Goal: Task Accomplishment & Management: Manage account settings

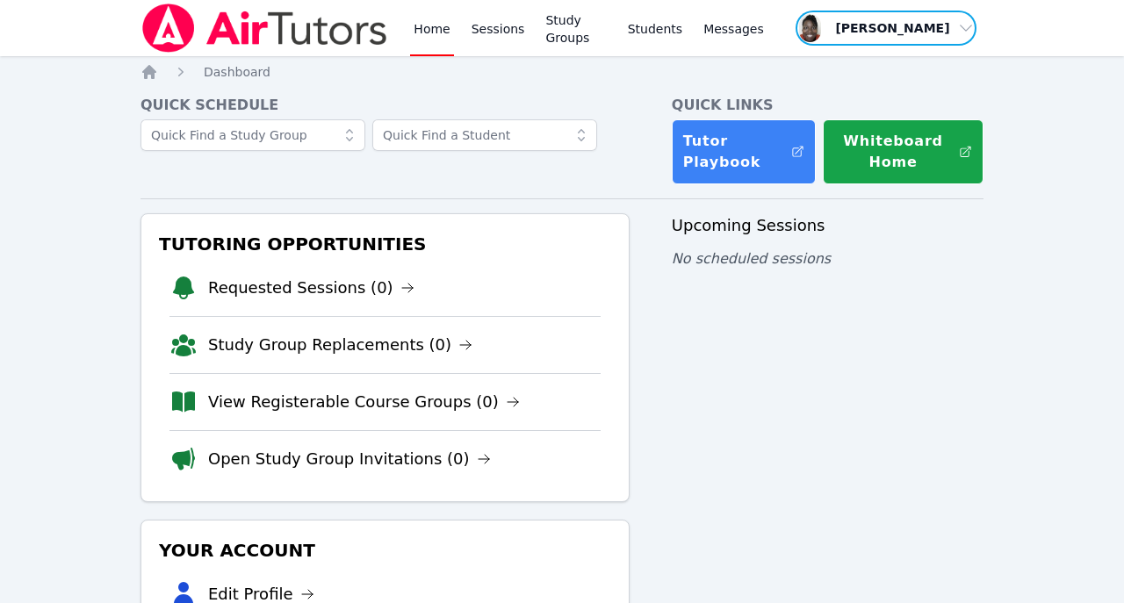
click at [957, 32] on span "button" at bounding box center [886, 28] width 184 height 39
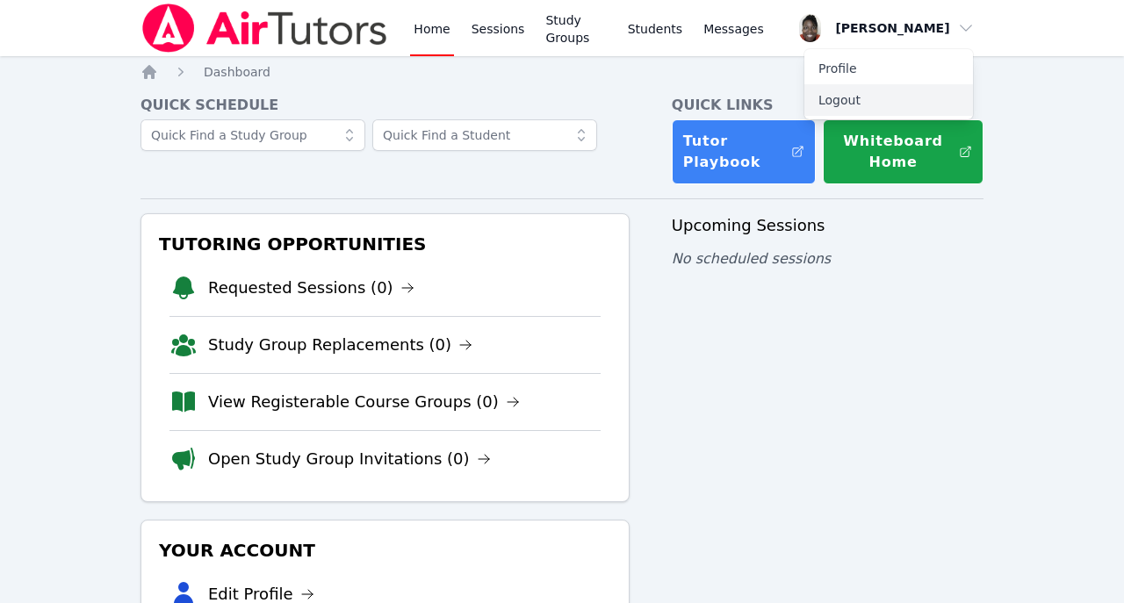
click at [860, 98] on button "Logout" at bounding box center [888, 100] width 169 height 32
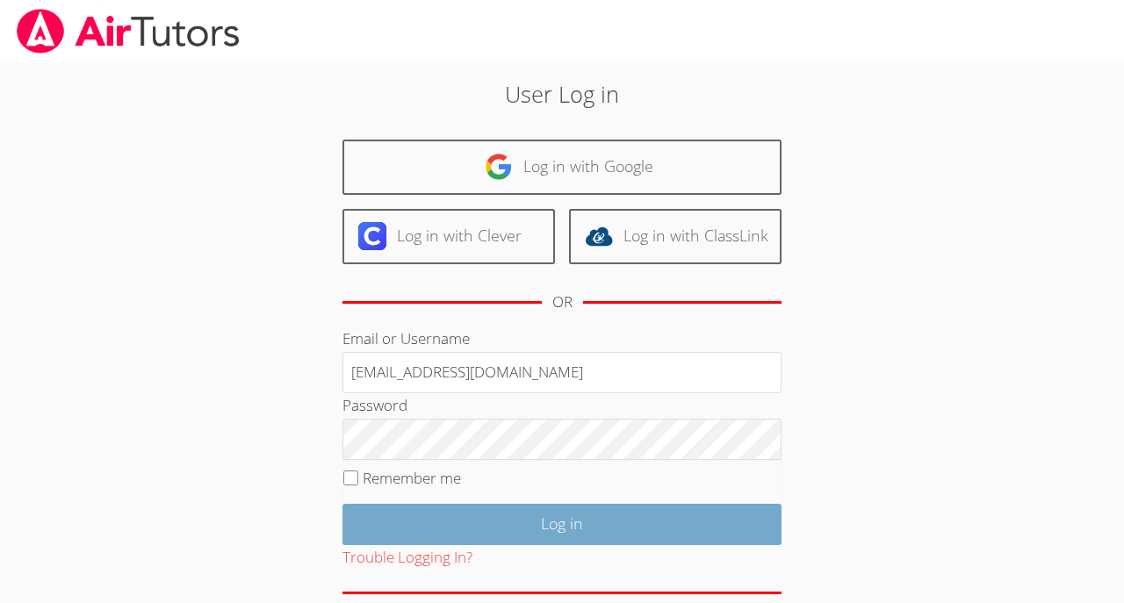
type input "tutor@hlpenterprise.com"
click at [706, 538] on input "Log in" at bounding box center [561, 524] width 439 height 41
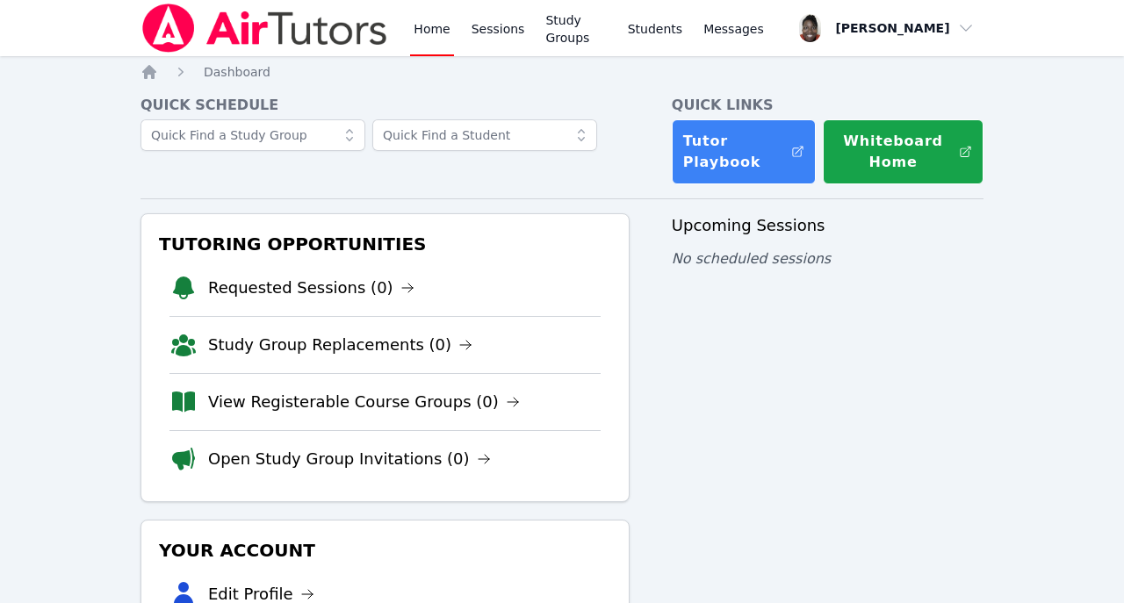
click at [1093, 268] on div "Home Sessions Study Groups Students Messages Open user menu [PERSON_NAME] Open …" at bounding box center [562, 422] width 1124 height 844
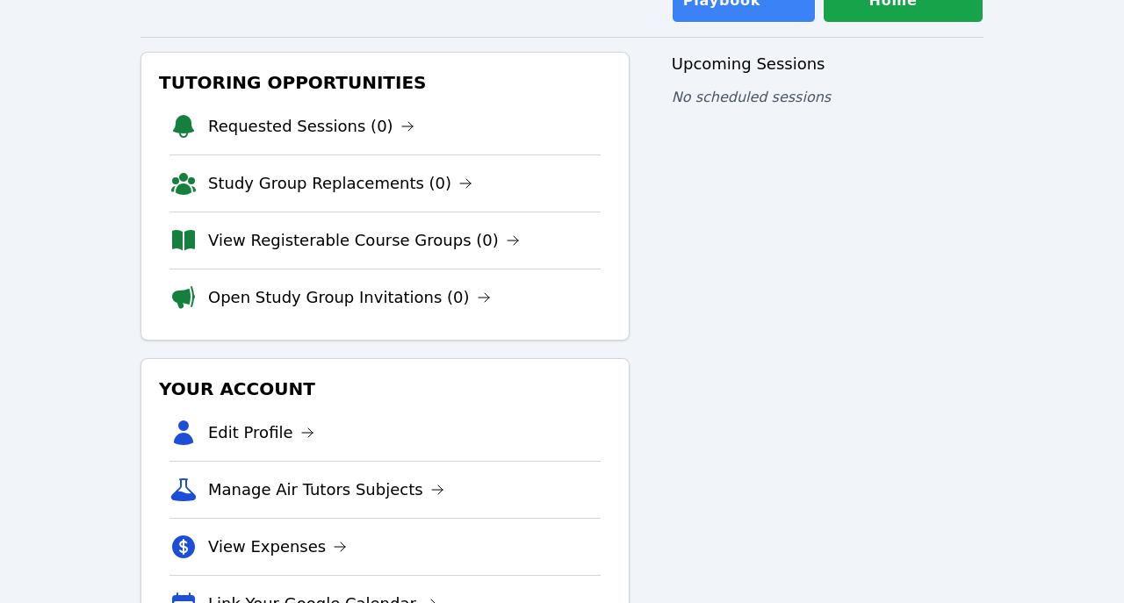
scroll to position [162, 0]
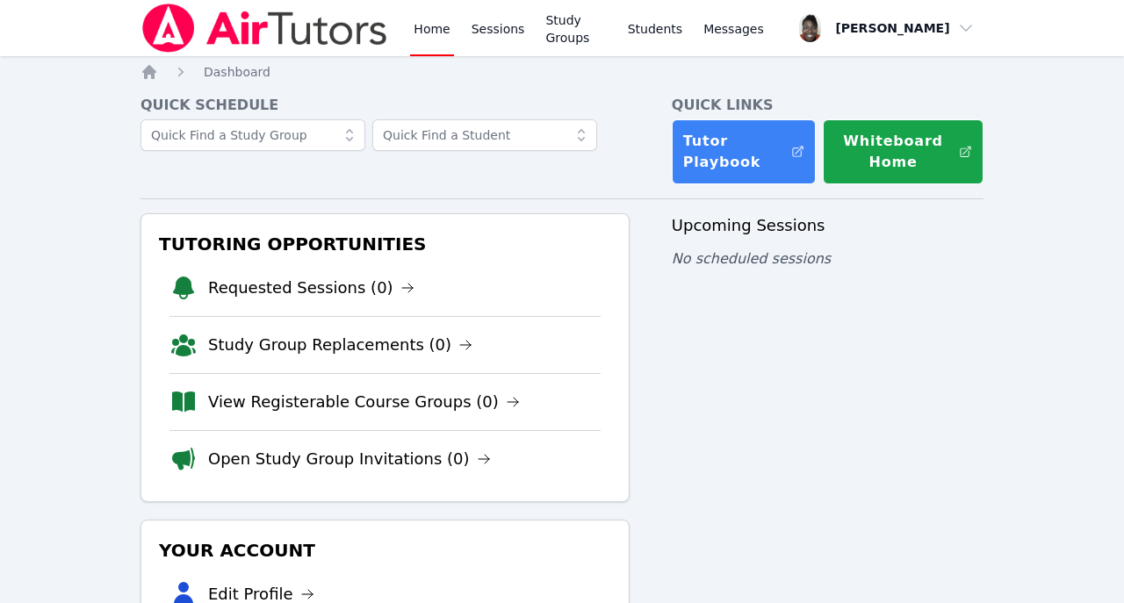
scroll to position [162, 0]
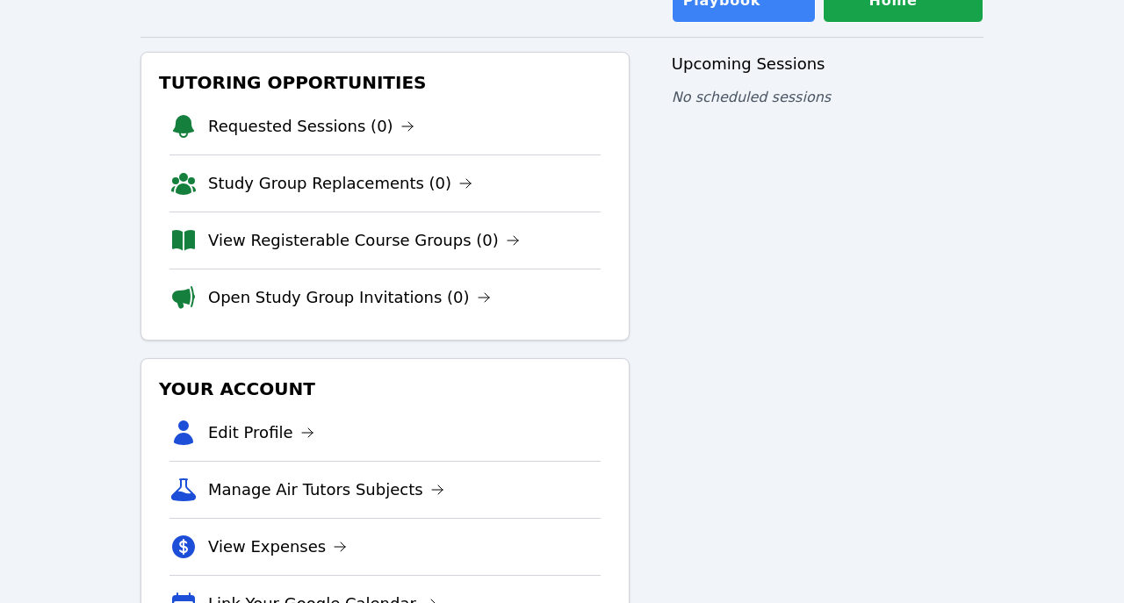
scroll to position [162, 0]
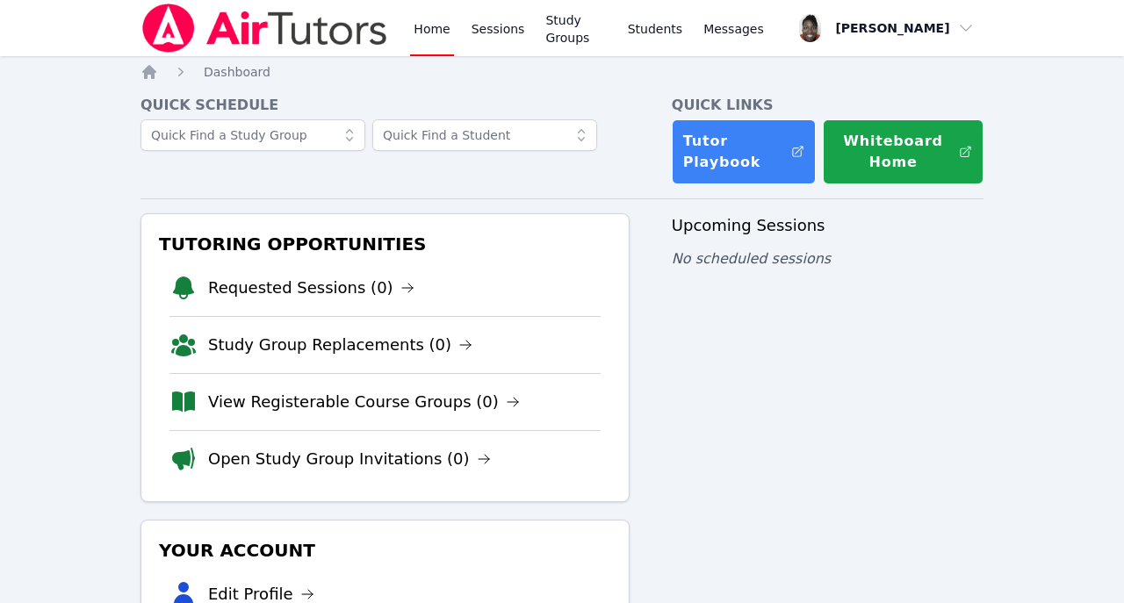
scroll to position [162, 0]
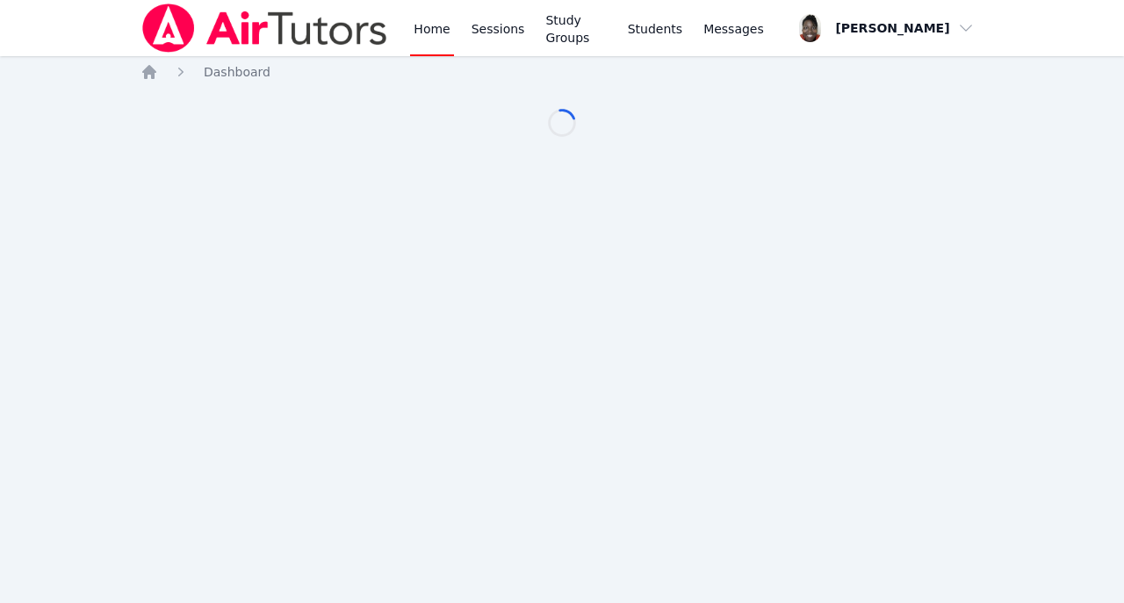
scroll to position [162, 0]
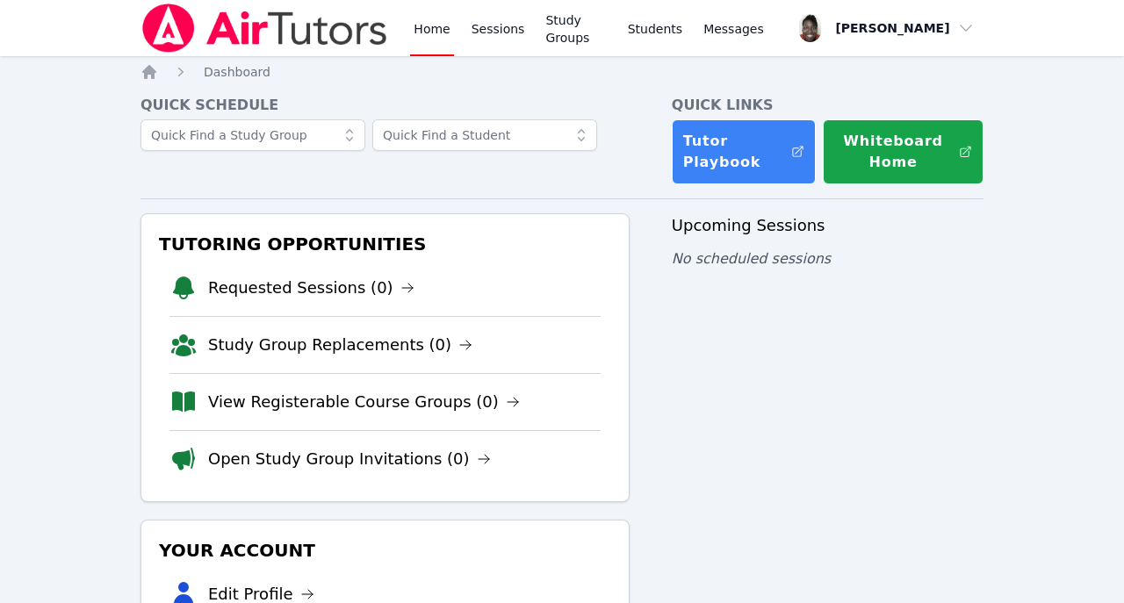
scroll to position [162, 0]
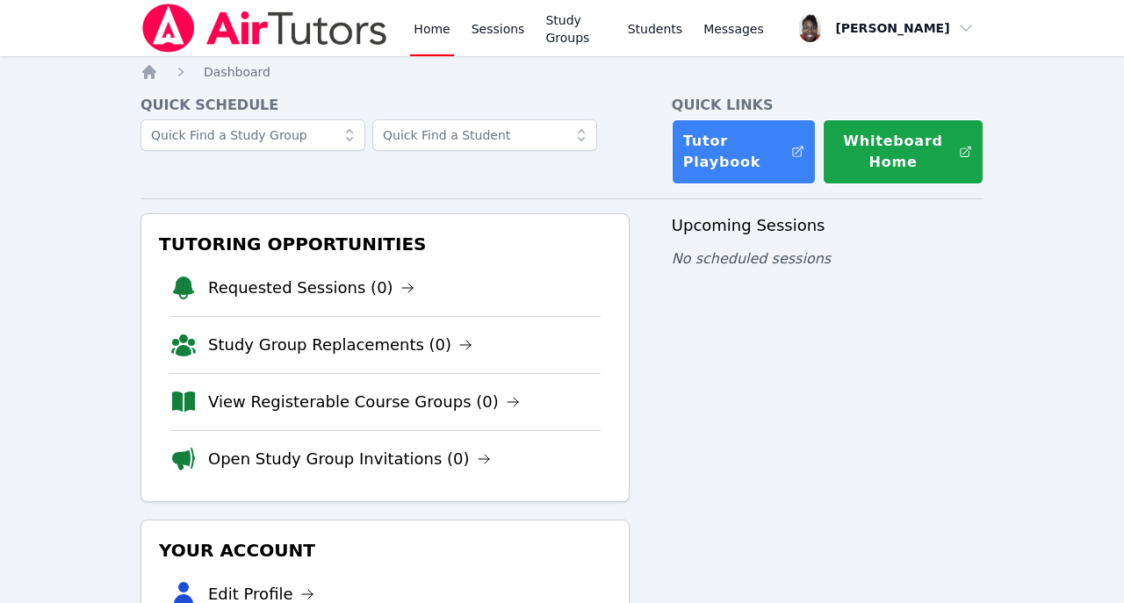
scroll to position [162, 0]
